Goal: Check status: Check status

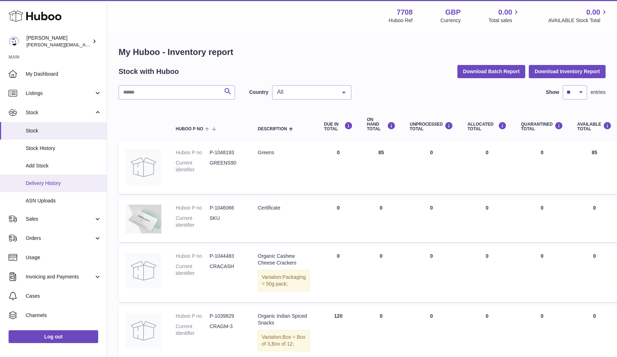
click at [50, 180] on span "Delivery History" at bounding box center [64, 183] width 76 height 7
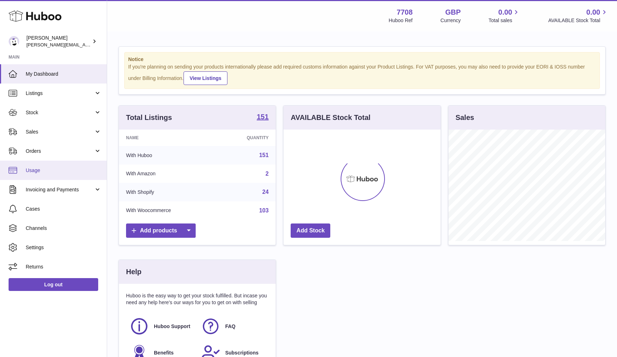
scroll to position [111, 157]
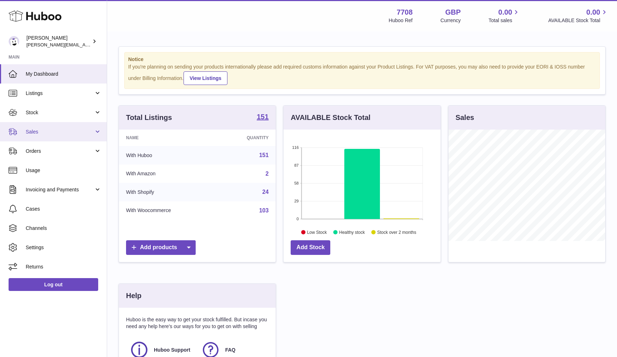
click at [72, 130] on span "Sales" at bounding box center [60, 132] width 68 height 7
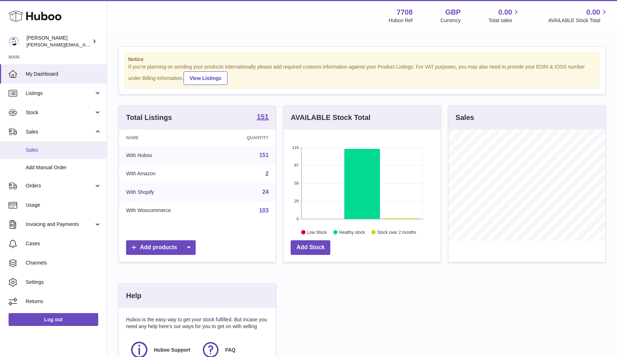
click at [70, 147] on span "Sales" at bounding box center [64, 150] width 76 height 7
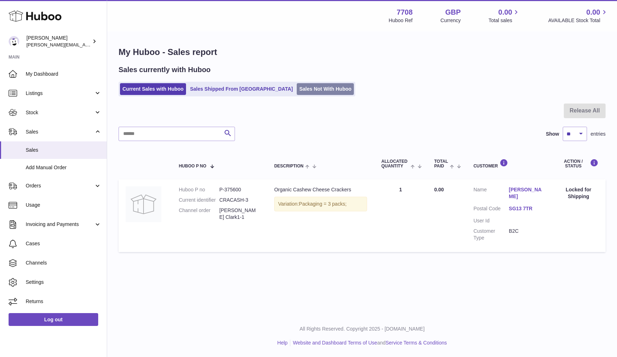
click at [297, 89] on link "Sales Not With Huboo" at bounding box center [325, 89] width 57 height 12
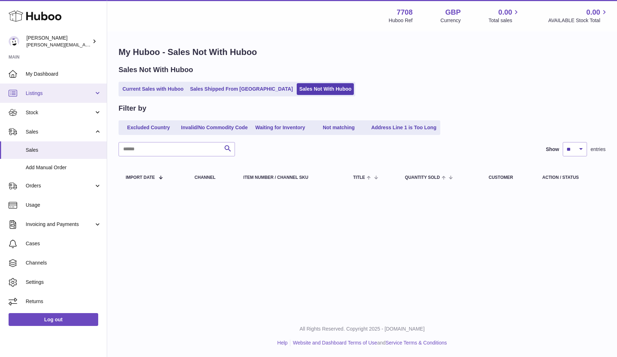
click at [60, 96] on link "Listings" at bounding box center [53, 93] width 107 height 19
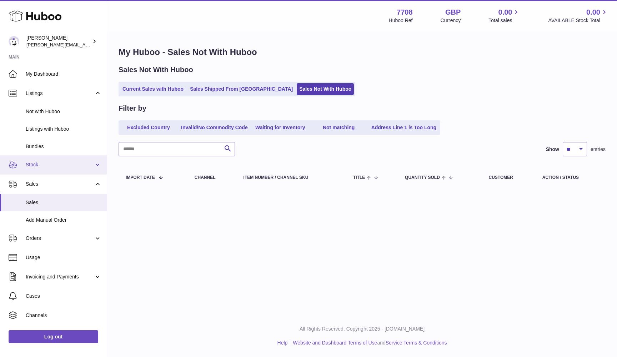
click at [53, 166] on span "Stock" at bounding box center [60, 164] width 68 height 7
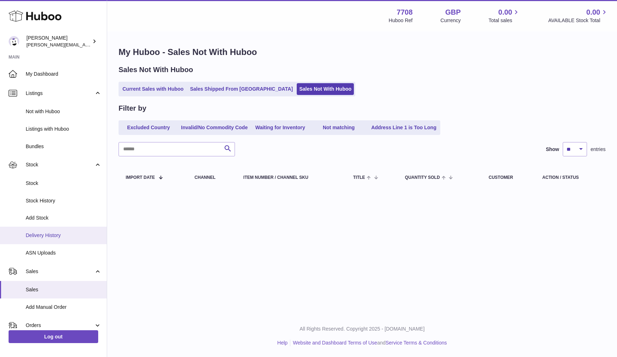
click at [49, 229] on link "Delivery History" at bounding box center [53, 235] width 107 height 17
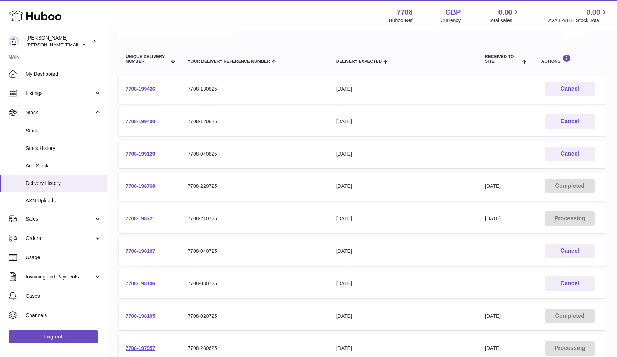
scroll to position [72, 0]
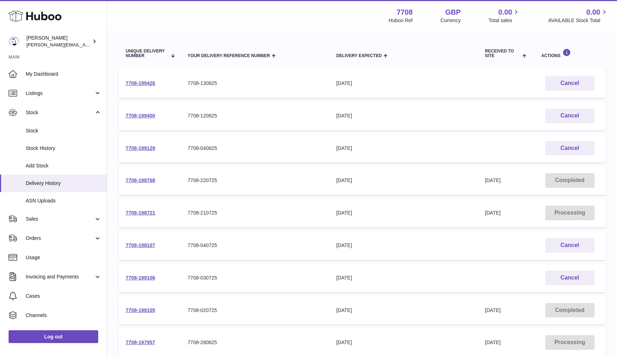
click at [144, 305] on td "7708-198105" at bounding box center [150, 310] width 62 height 29
click at [141, 307] on link "7708-198105" at bounding box center [141, 310] width 30 height 6
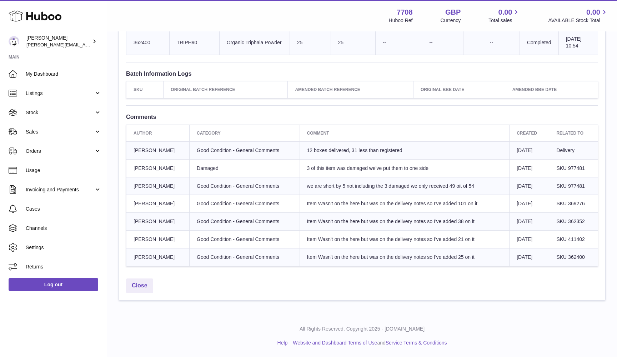
scroll to position [728, 0]
click at [434, 242] on span "Item Wasn't on the here but was on the delivery notes so I've added 21 on it" at bounding box center [390, 239] width 167 height 6
click at [394, 224] on span "Item Wasn't on the here but was on the delivery notes so I've added 38 on it" at bounding box center [390, 221] width 167 height 6
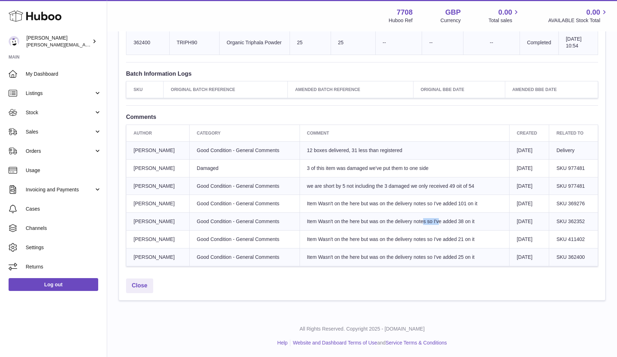
click at [394, 224] on span "Item Wasn't on the here but was on the delivery notes so I've added 38 on it" at bounding box center [390, 221] width 167 height 6
click at [387, 206] on span "Item Wasn't on the here but was on the delivery notes so I've added 101 on it" at bounding box center [392, 204] width 170 height 6
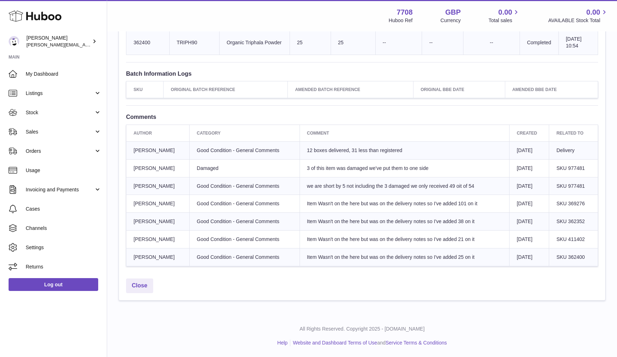
click at [323, 189] on span "we are short by 5 not including the 3 damaged we only received 49 oit of 54" at bounding box center [390, 186] width 167 height 6
click at [317, 153] on span "12 boxes delivered, 31 less than registered" at bounding box center [354, 150] width 95 height 6
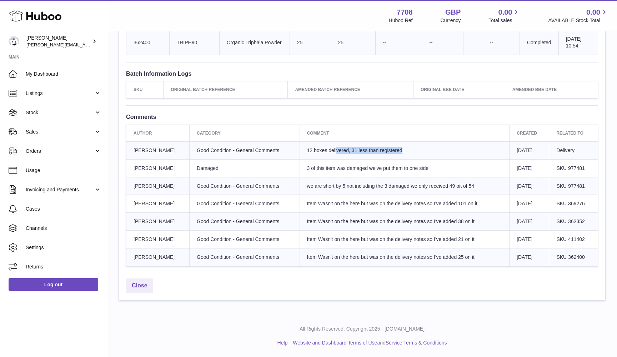
click at [317, 153] on span "12 boxes delivered, 31 less than registered" at bounding box center [354, 150] width 95 height 6
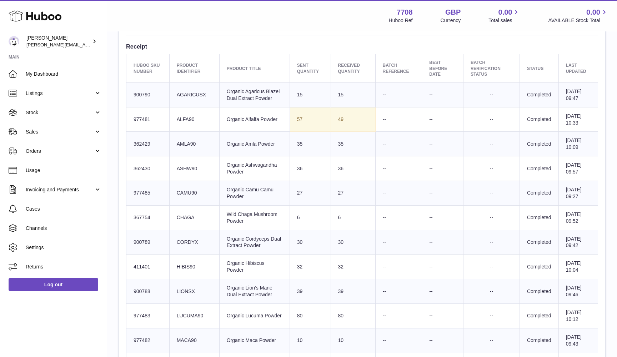
scroll to position [259, 0]
click at [184, 255] on td "Client Identifier CORDYX" at bounding box center [194, 242] width 50 height 25
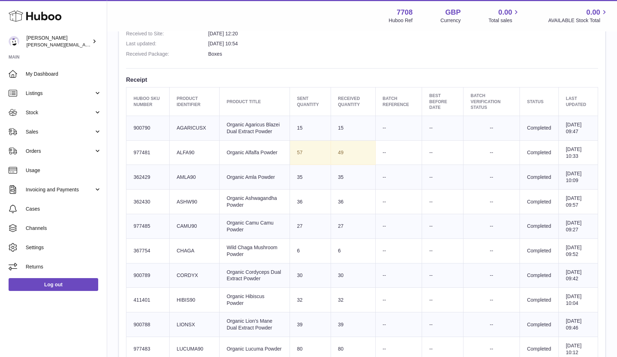
scroll to position [218, 0]
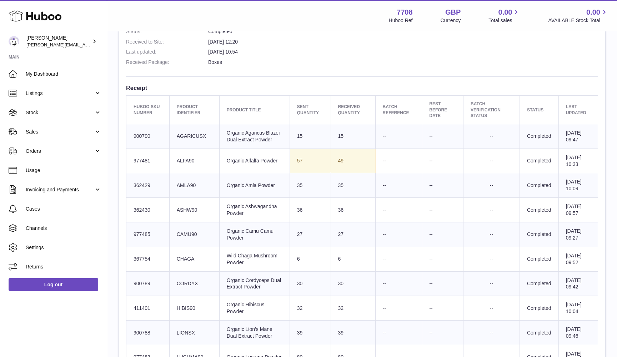
click at [180, 271] on td "Client Identifier CHAGA" at bounding box center [194, 259] width 50 height 25
click at [185, 247] on td "Client Identifier CAMU90" at bounding box center [194, 234] width 50 height 25
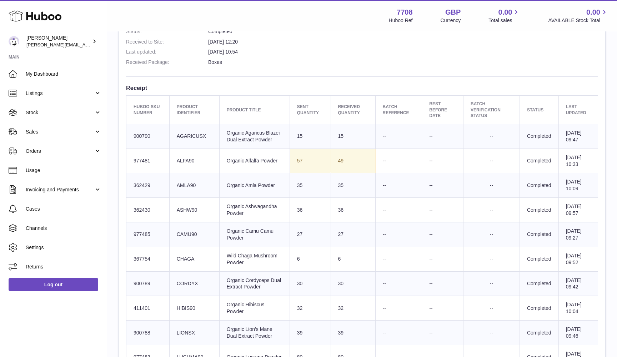
click at [185, 247] on td "Client Identifier CAMU90" at bounding box center [194, 234] width 50 height 25
click at [189, 222] on td "Client Identifier ASHW90" at bounding box center [194, 210] width 50 height 25
click at [183, 193] on td "Client Identifier AMLA90" at bounding box center [194, 185] width 50 height 25
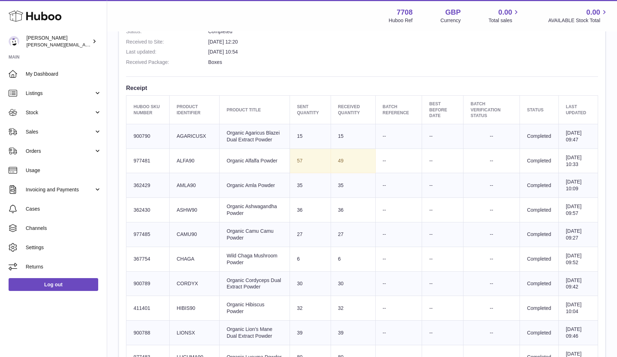
click at [184, 166] on td "Client Identifier ALFA90" at bounding box center [194, 161] width 50 height 25
click at [188, 131] on td "Client Identifier AGARICUSX" at bounding box center [194, 136] width 50 height 25
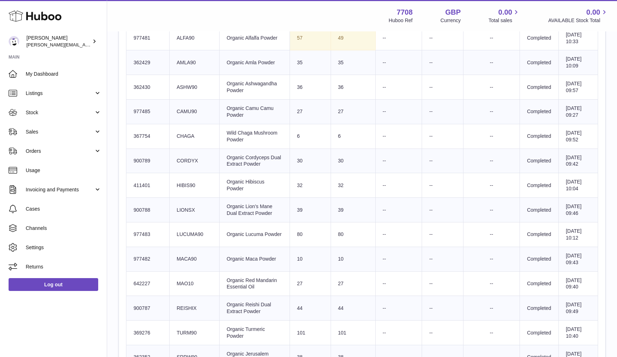
scroll to position [343, 0]
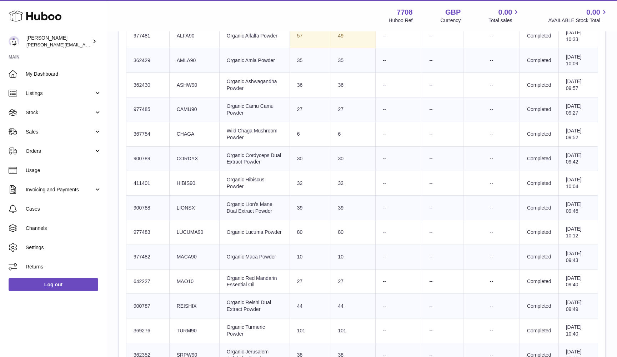
click at [185, 220] on td "Client Identifier LIONSX" at bounding box center [194, 208] width 50 height 25
click at [183, 171] on td "Client Identifier CORDYX" at bounding box center [194, 158] width 50 height 25
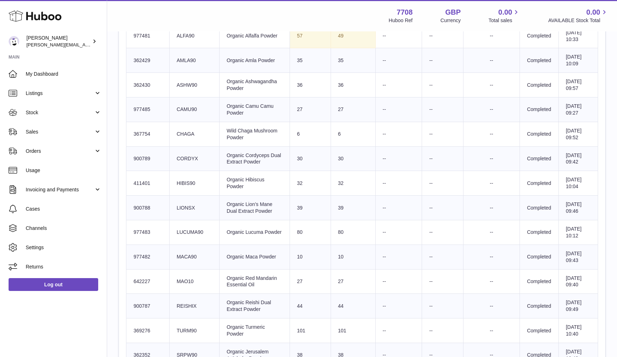
click at [183, 171] on td "Client Identifier CORDYX" at bounding box center [194, 158] width 50 height 25
click at [181, 220] on td "Client Identifier LIONSX" at bounding box center [194, 208] width 50 height 25
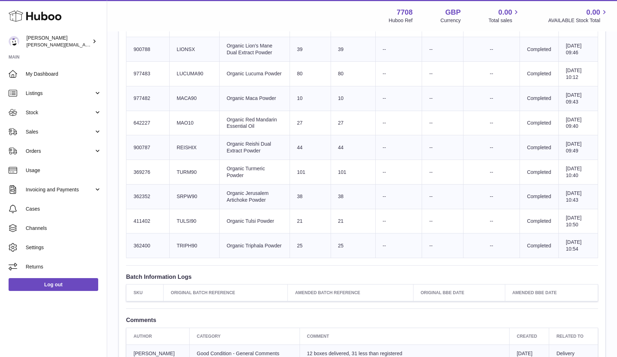
scroll to position [501, 0]
click at [188, 160] on td "Client Identifier REISHIX" at bounding box center [194, 147] width 50 height 25
click at [185, 62] on td "Client Identifier LIONSX" at bounding box center [194, 49] width 50 height 25
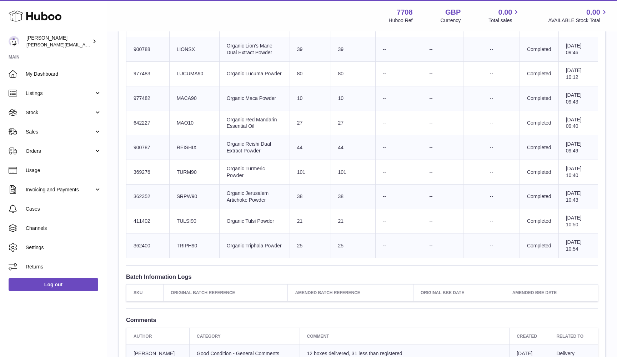
click at [185, 62] on td "Client Identifier LIONSX" at bounding box center [194, 49] width 50 height 25
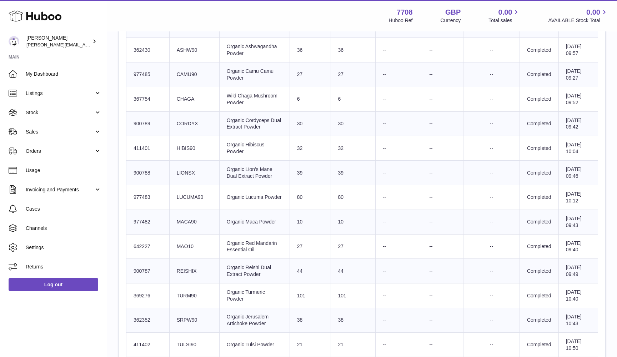
scroll to position [376, 0]
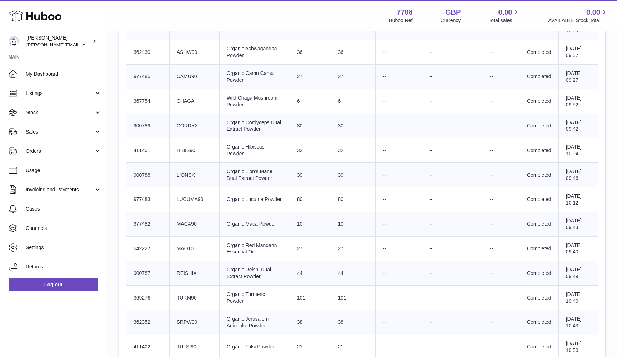
click at [188, 138] on td "Client Identifier CORDYX" at bounding box center [194, 126] width 50 height 25
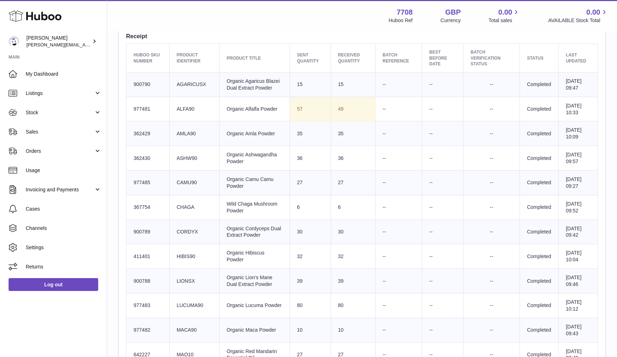
scroll to position [257, 0]
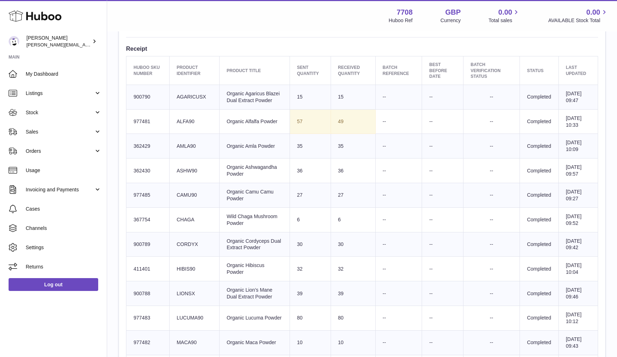
click at [187, 95] on td "Client Identifier AGARICUSX" at bounding box center [194, 97] width 50 height 25
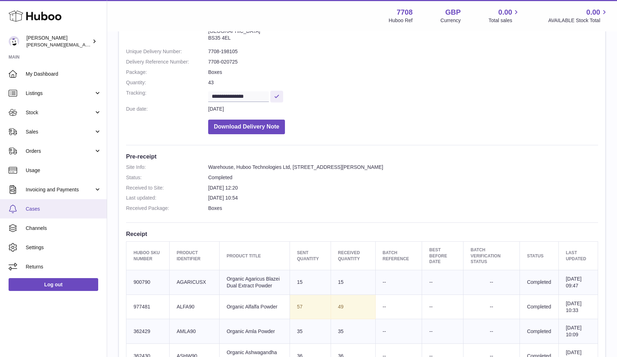
scroll to position [30, 0]
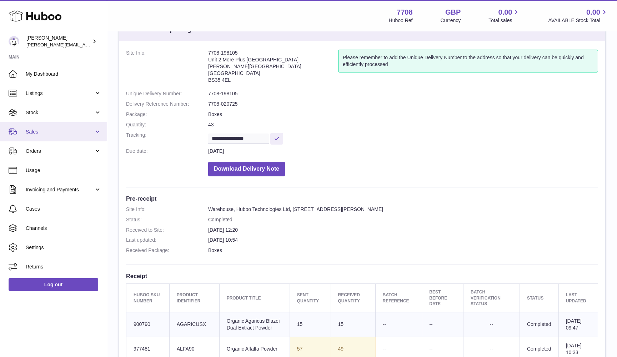
click at [44, 130] on span "Sales" at bounding box center [60, 132] width 68 height 7
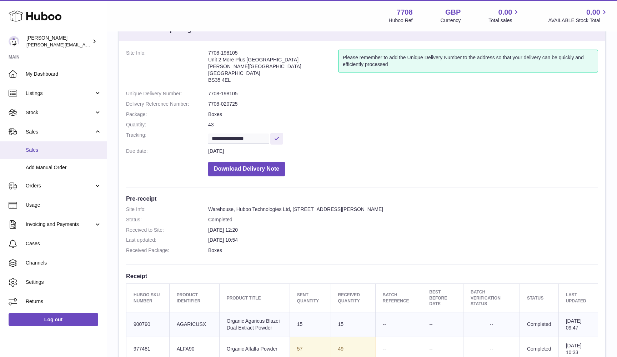
click at [43, 152] on link "Sales" at bounding box center [53, 149] width 107 height 17
